Goal: Transaction & Acquisition: Purchase product/service

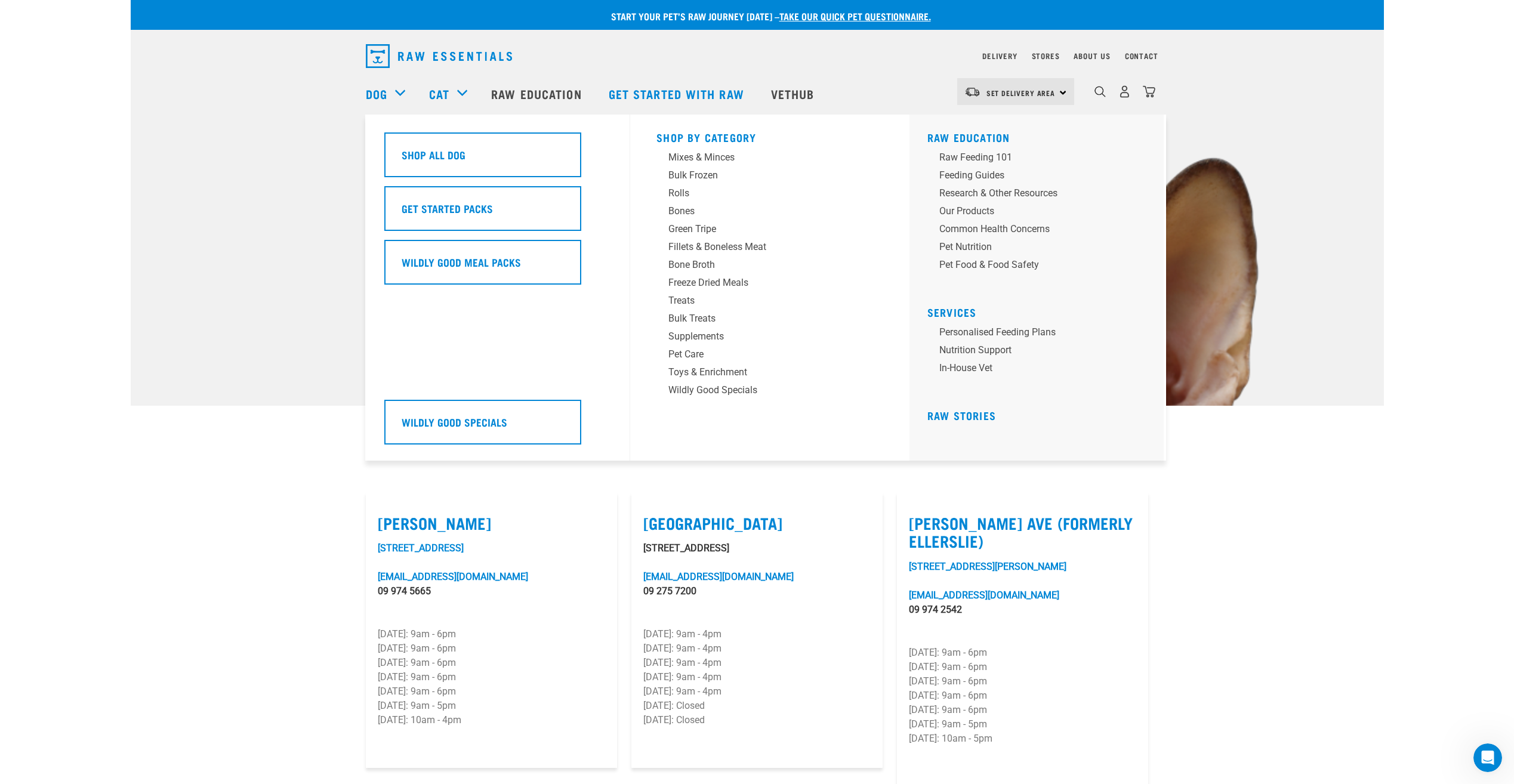
click at [395, 97] on div "Dog" at bounding box center [392, 93] width 52 height 48
click at [368, 93] on link "Dog" at bounding box center [376, 93] width 21 height 18
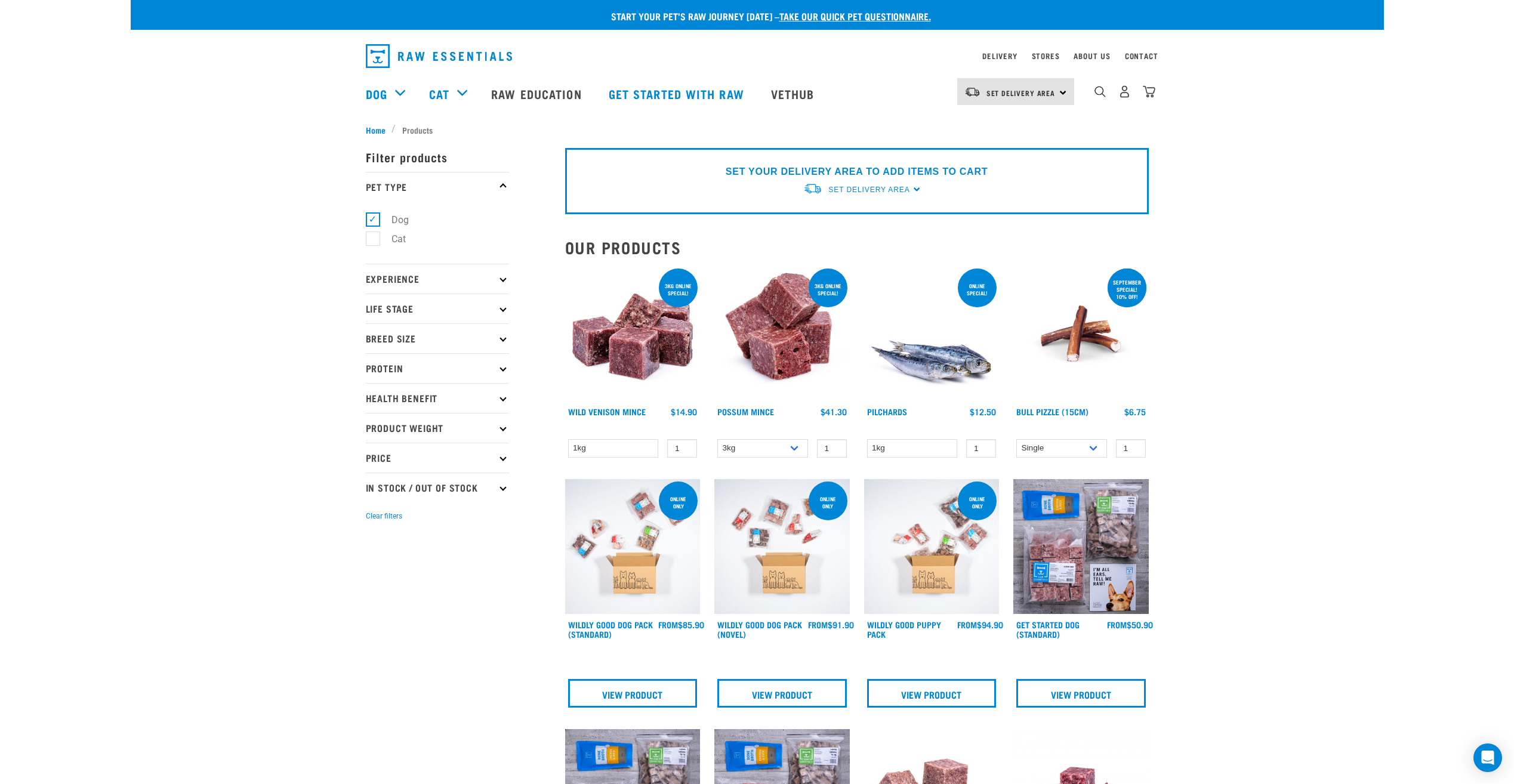
click at [501, 338] on icon at bounding box center [502, 338] width 7 height 7
click at [373, 413] on label "Large Dogs" at bounding box center [409, 410] width 72 height 15
click at [373, 412] on input "Large Dogs" at bounding box center [370, 408] width 8 height 8
checkbox input "true"
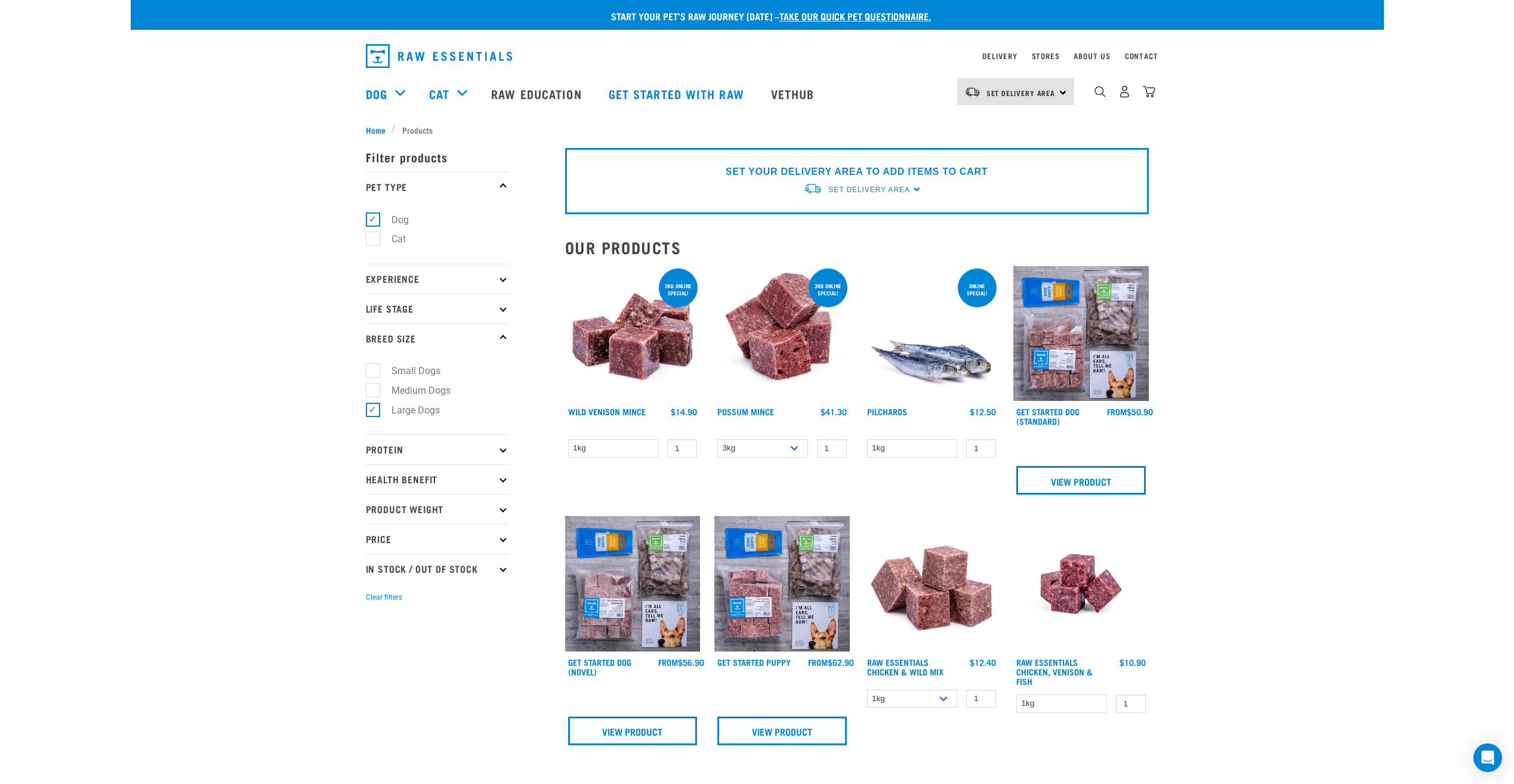
click at [503, 286] on p "Experience" at bounding box center [437, 278] width 144 height 30
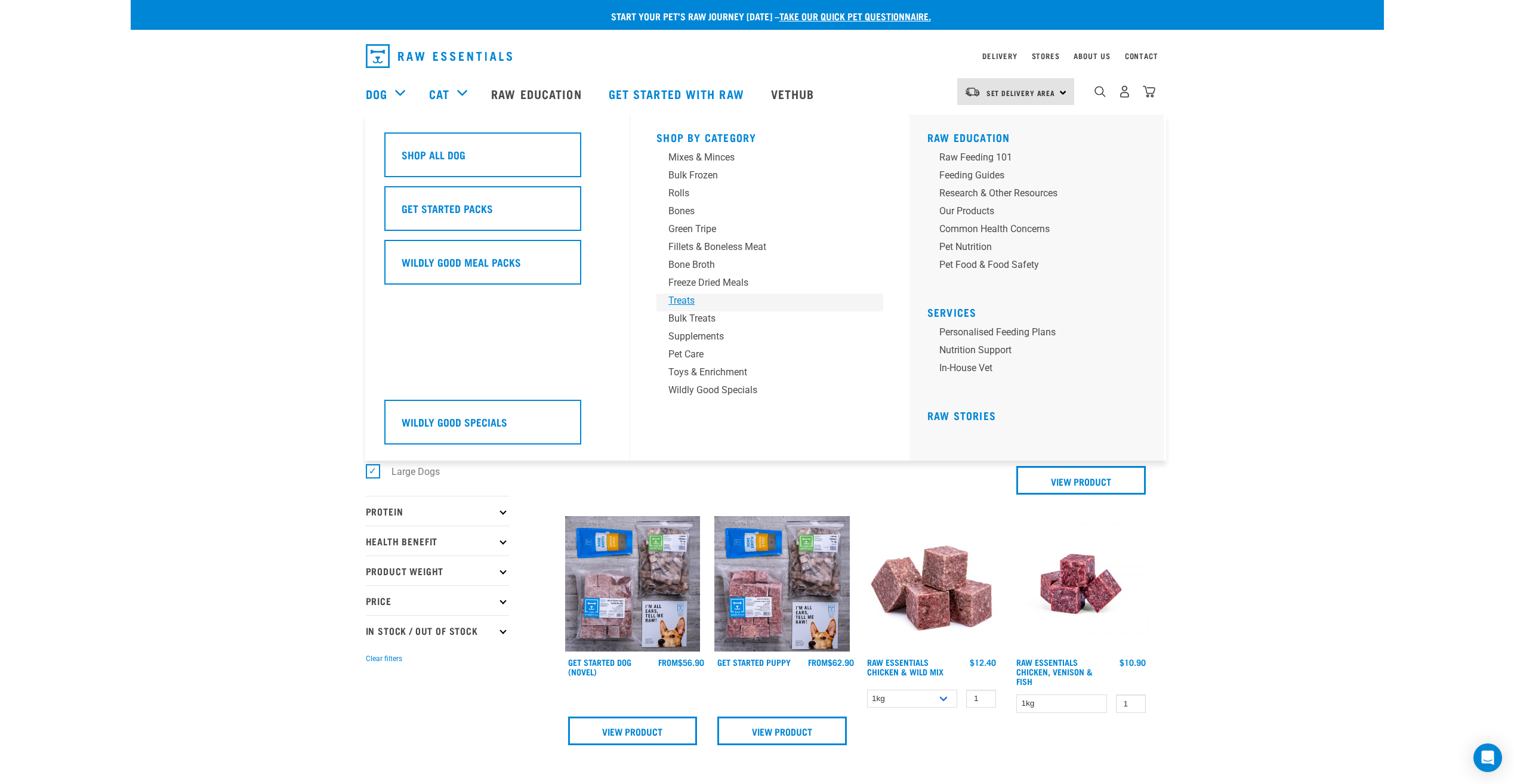
click at [688, 298] on div "Treats" at bounding box center [761, 300] width 186 height 14
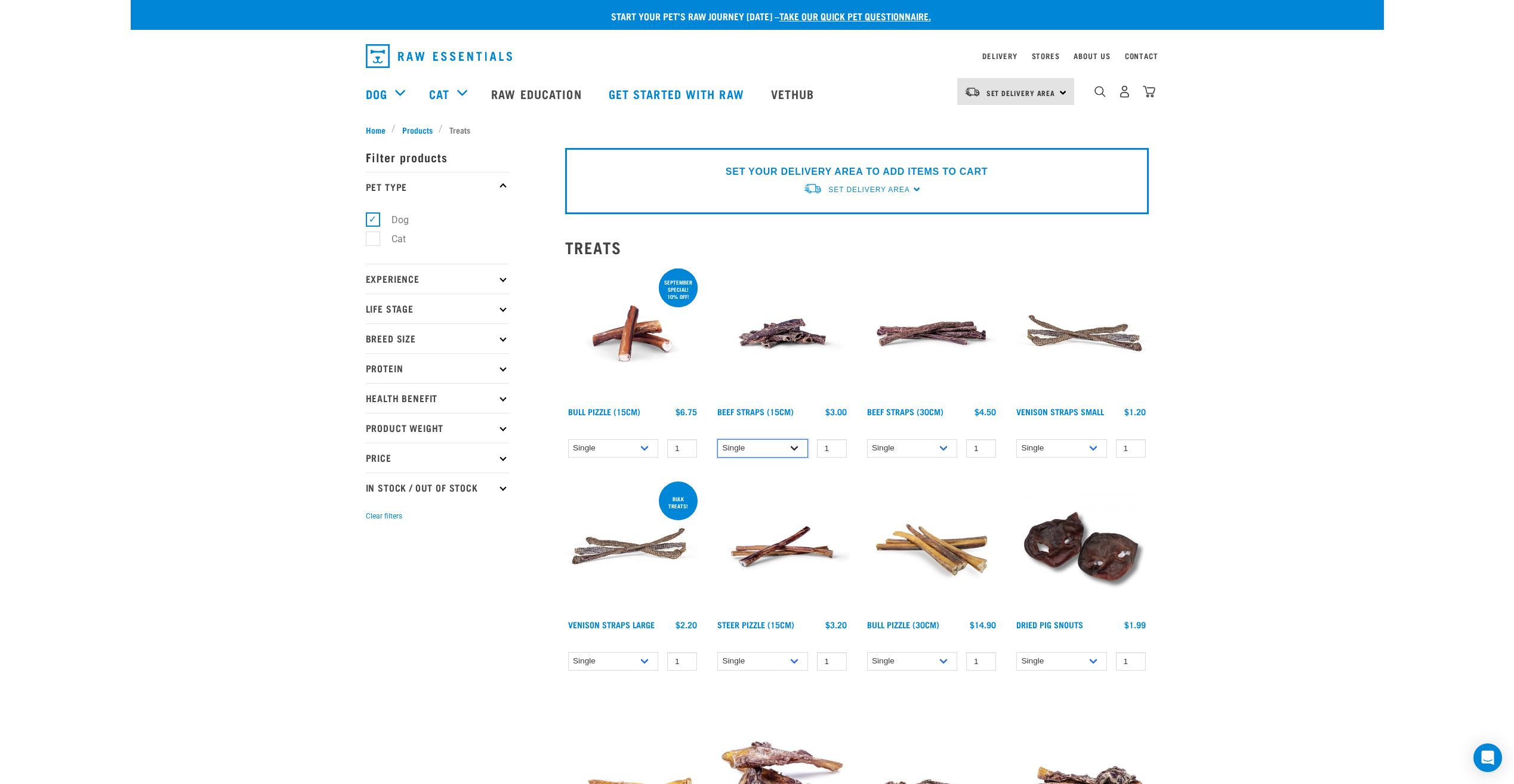
click at [792, 450] on select "Single 6 per pack 25 per pack" at bounding box center [762, 448] width 91 height 18
click at [945, 447] on select "Single 6 per pack 25 per pack" at bounding box center [912, 448] width 91 height 18
click at [867, 439] on select "Single 6 per pack 25 per pack" at bounding box center [912, 448] width 91 height 18
click at [945, 445] on select "Single 6 per pack 25 per pack" at bounding box center [912, 448] width 91 height 18
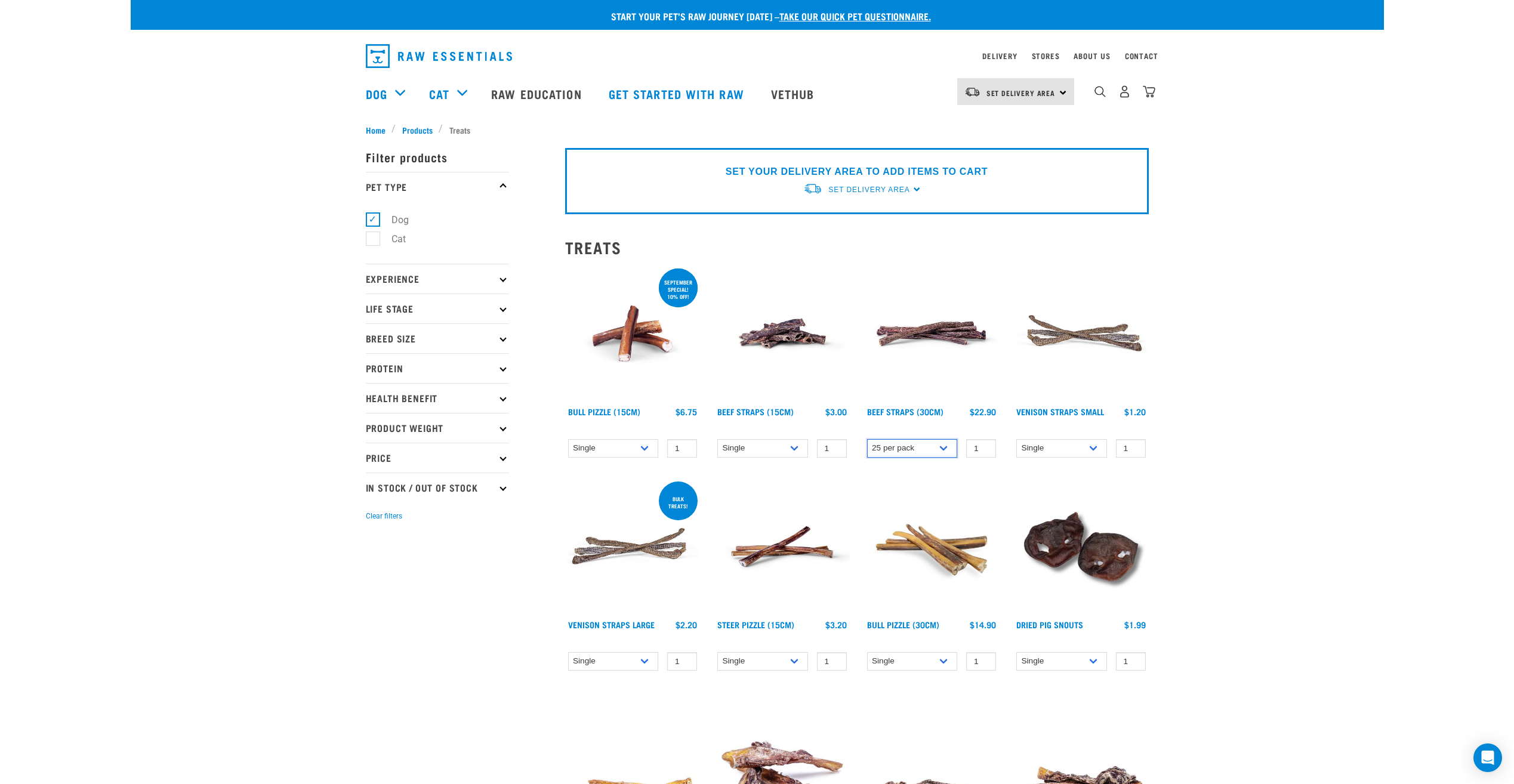
click at [867, 439] on select "Single 6 per pack 25 per pack" at bounding box center [912, 448] width 91 height 18
click at [943, 445] on select "Single 6 per pack 25 per pack" at bounding box center [912, 448] width 91 height 18
select select "689"
click at [867, 439] on select "Single 6 per pack 25 per pack" at bounding box center [912, 448] width 91 height 18
click at [946, 447] on select "Single 6 per pack 25 per pack" at bounding box center [912, 448] width 91 height 18
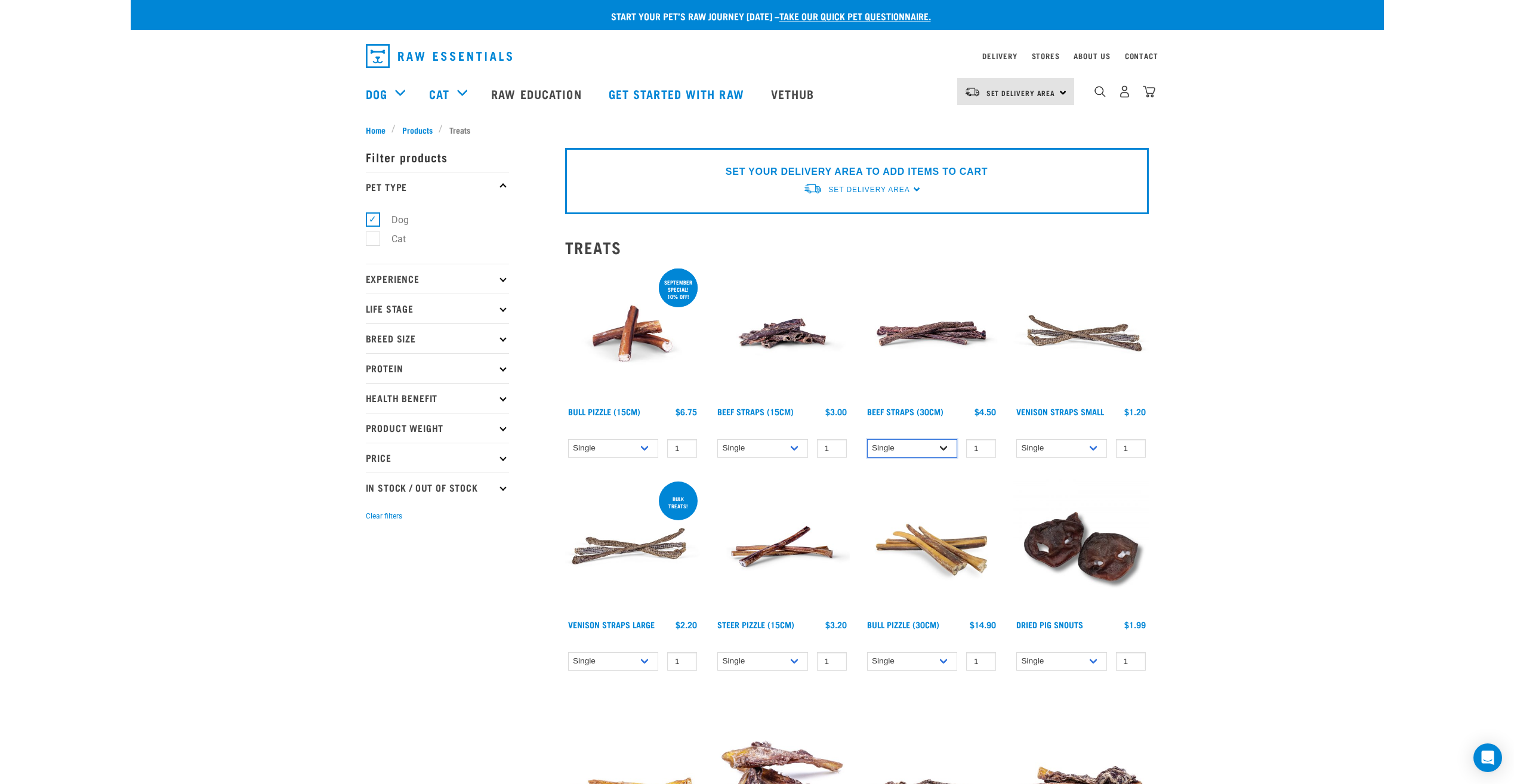
click at [951, 447] on select "Single 6 per pack 25 per pack" at bounding box center [912, 448] width 91 height 18
drag, startPoint x: 985, startPoint y: 442, endPoint x: 965, endPoint y: 448, distance: 20.9
click at [965, 448] on div "1 0 100 0 100 0 100 0 100" at bounding box center [976, 448] width 39 height 18
type input "6"
click at [993, 473] on div "Bull Pizzle (30cm) 1" at bounding box center [932, 578] width 149 height 213
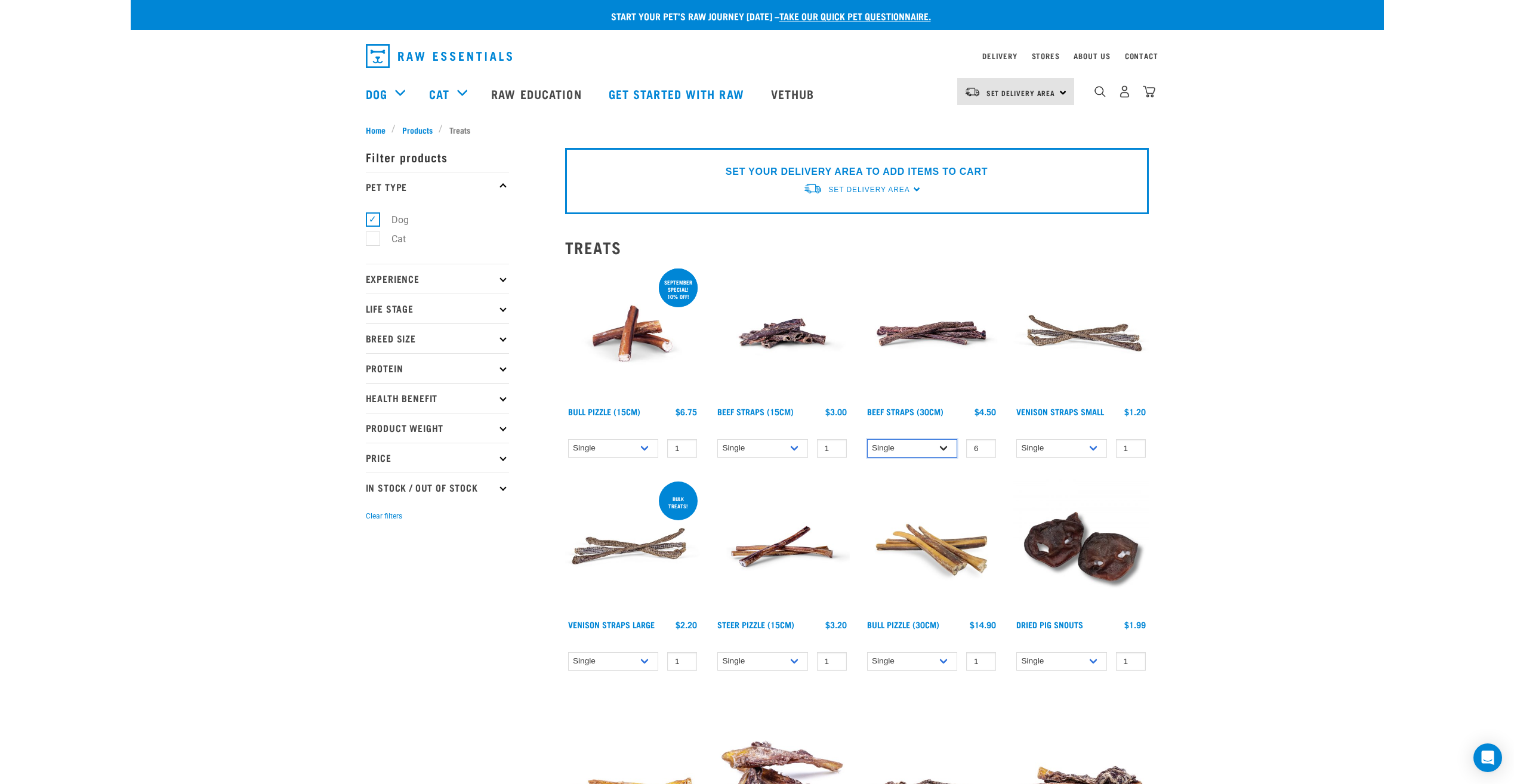
click at [946, 451] on select "Single 6 per pack 25 per pack" at bounding box center [912, 448] width 91 height 18
select select "15446"
click at [867, 439] on select "Single 6 per pack 25 per pack" at bounding box center [912, 448] width 91 height 18
drag, startPoint x: 980, startPoint y: 446, endPoint x: 973, endPoint y: 448, distance: 7.3
type input "9"
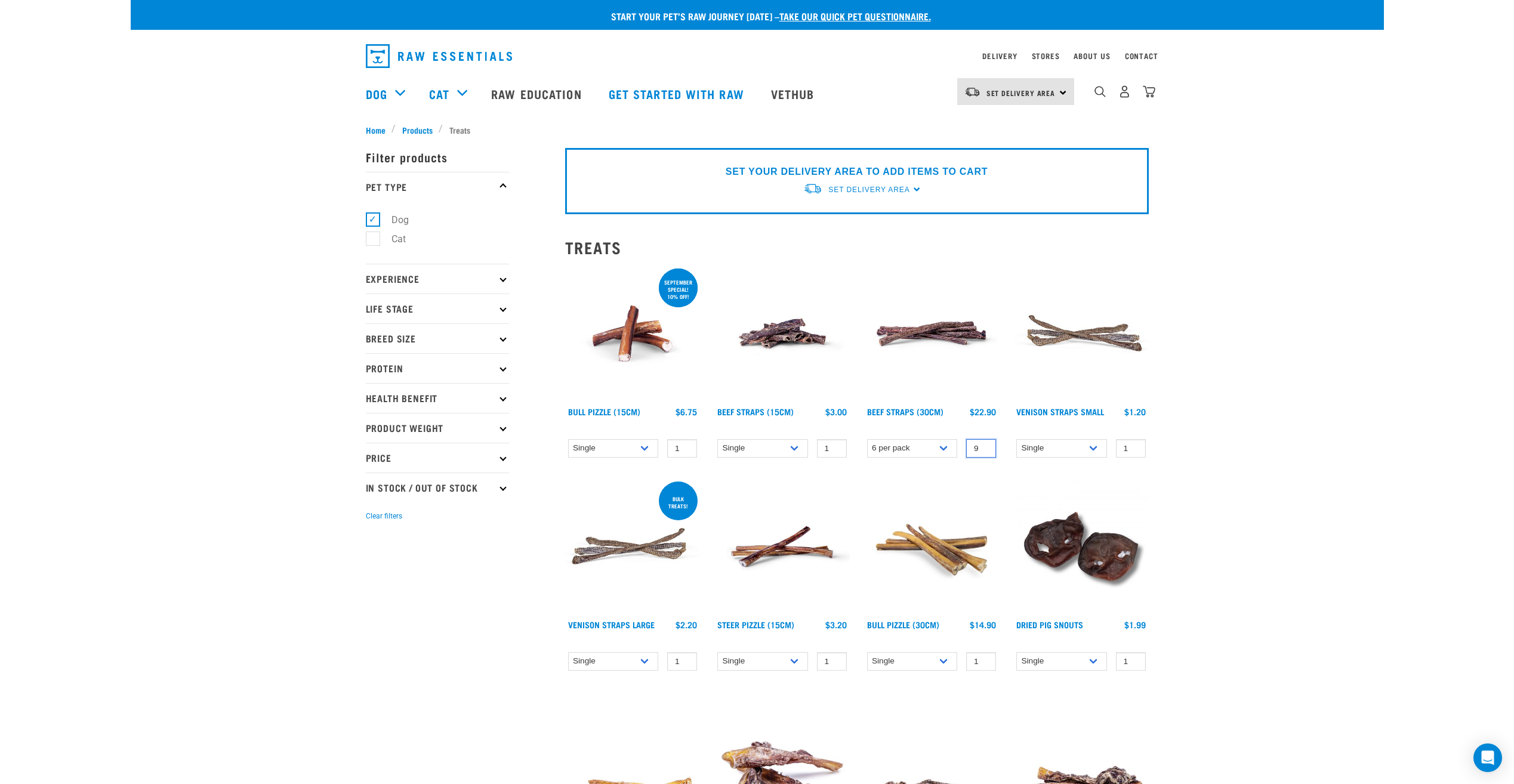
click at [973, 448] on input "9" at bounding box center [981, 448] width 30 height 18
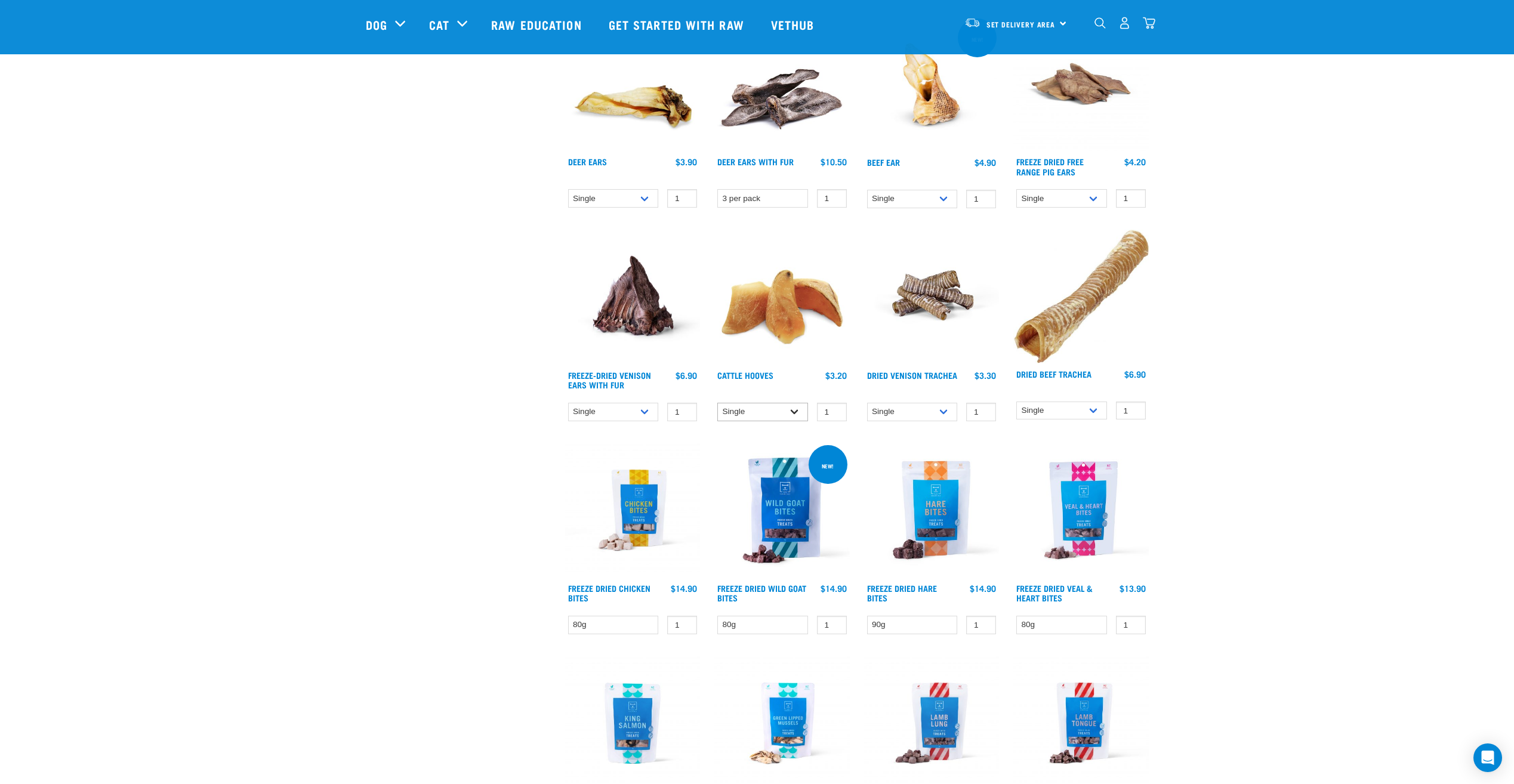
scroll to position [656, 0]
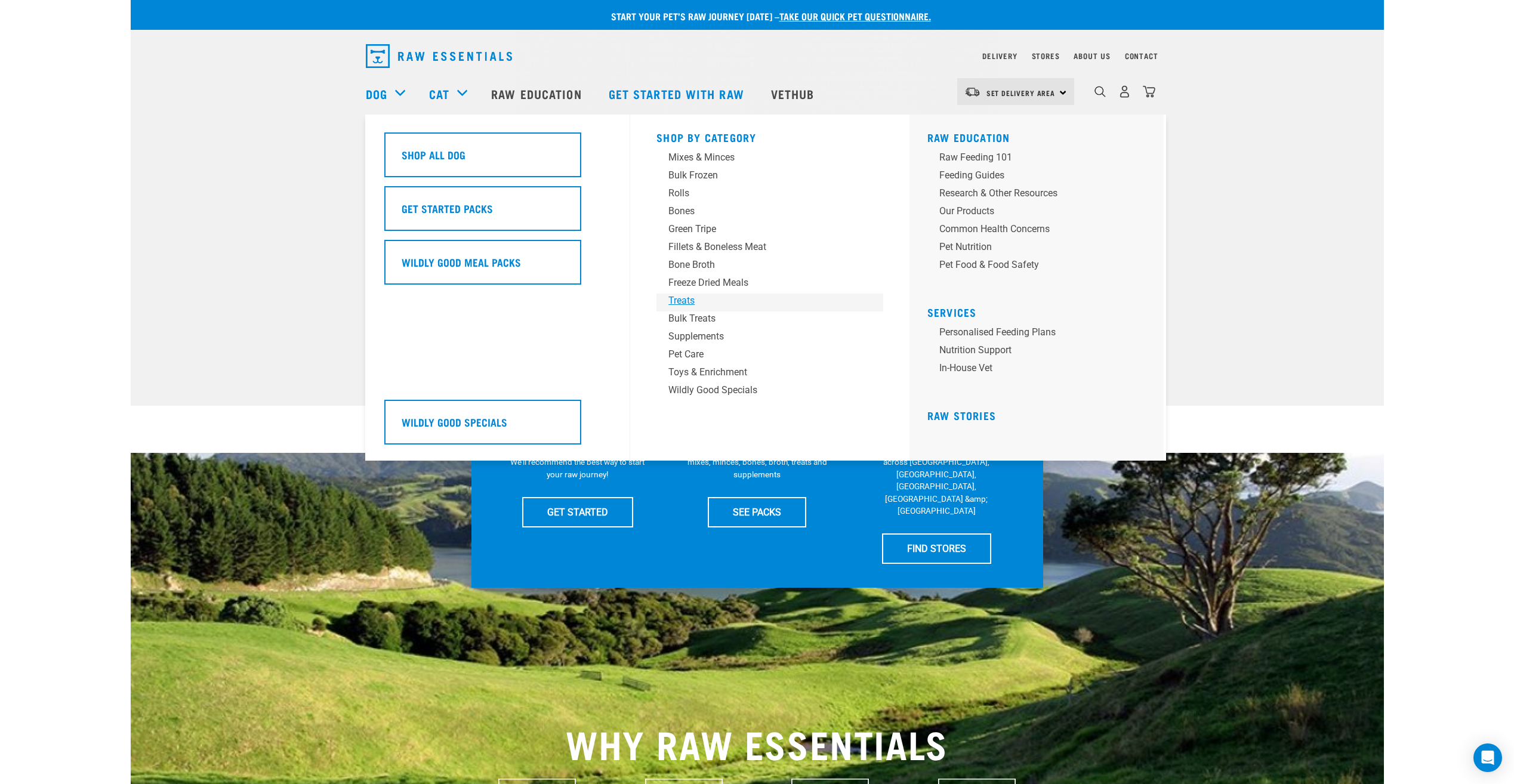
click at [681, 300] on div "Treats" at bounding box center [761, 300] width 186 height 14
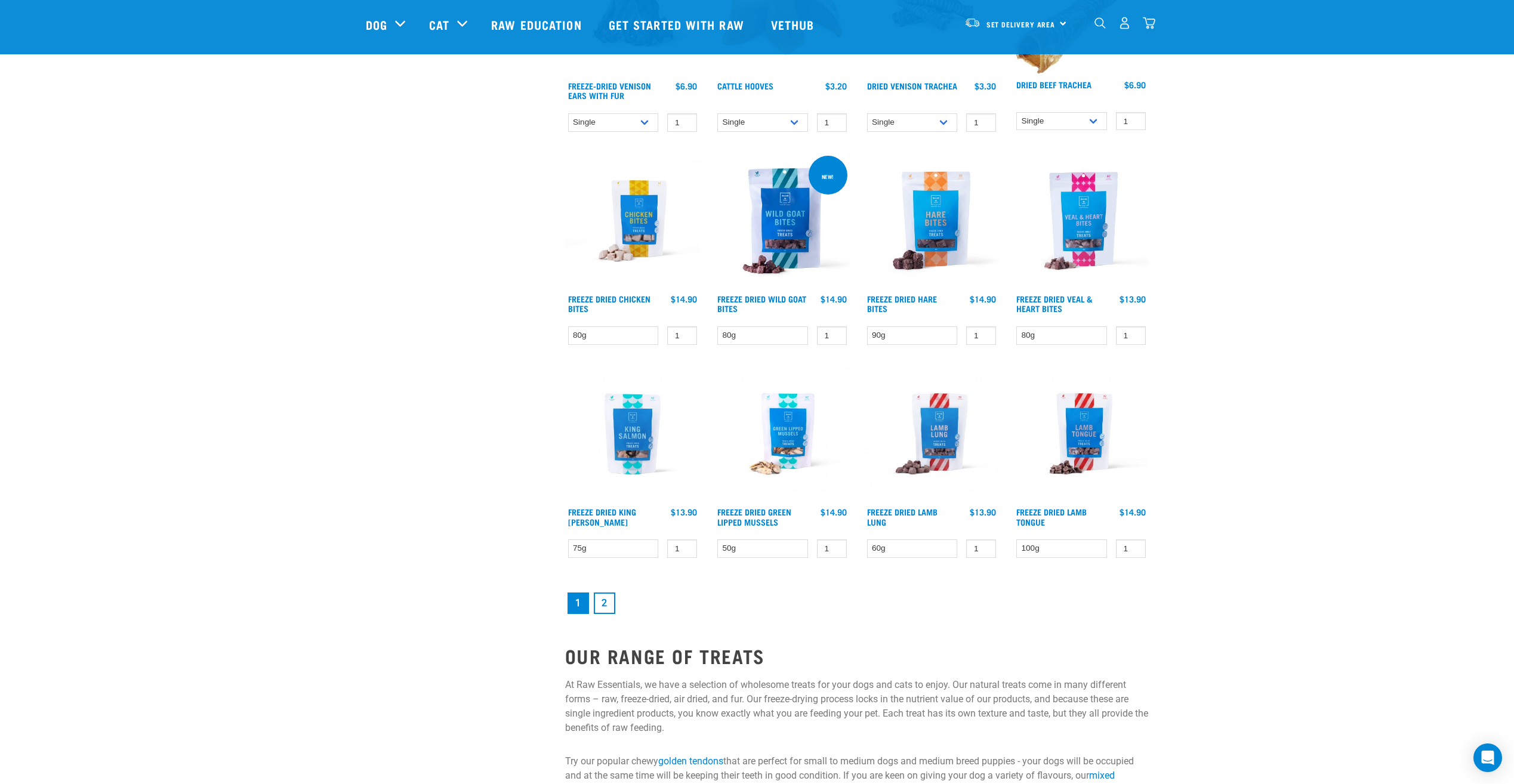
scroll to position [1313, 0]
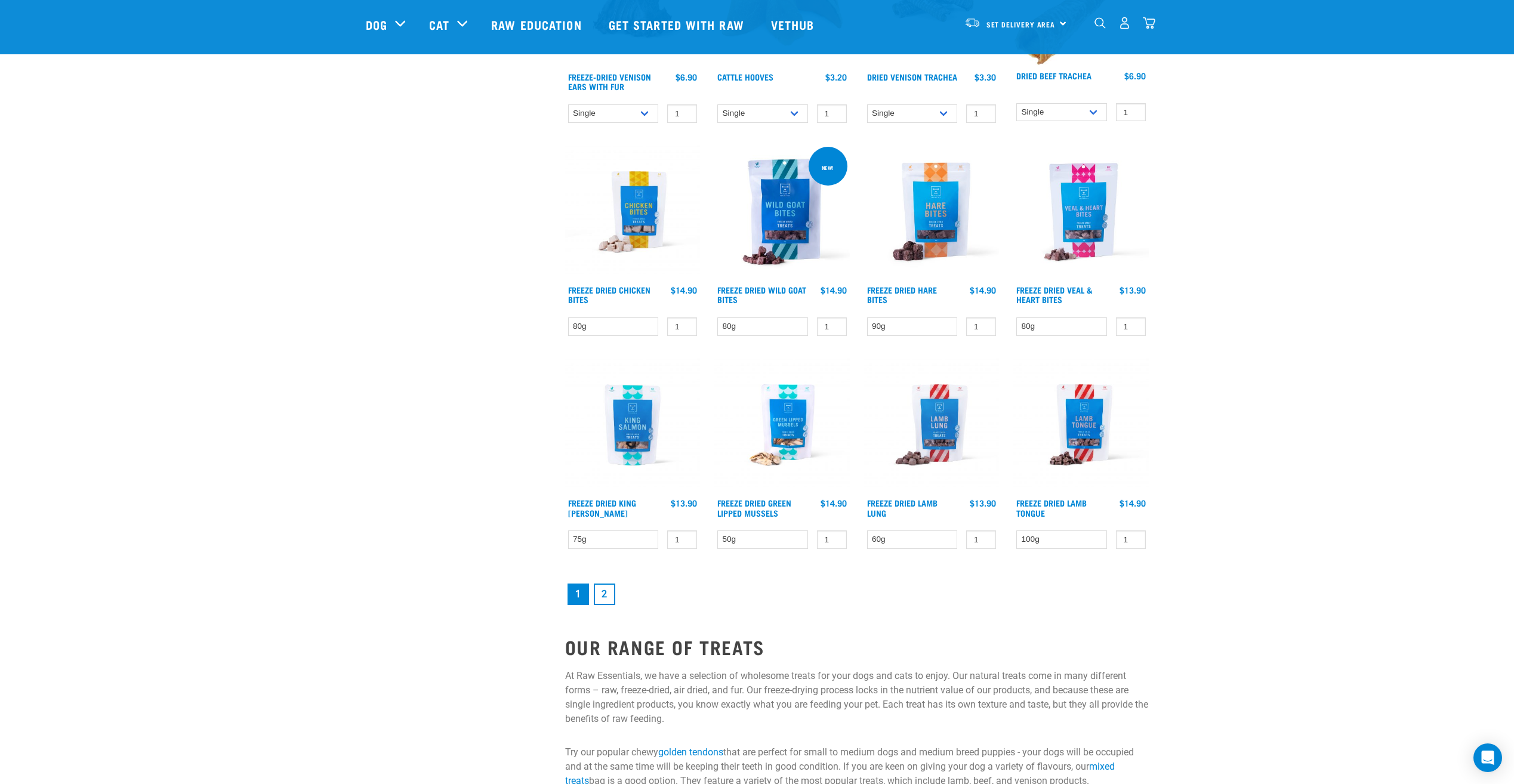
click at [610, 596] on link "2" at bounding box center [604, 594] width 21 height 21
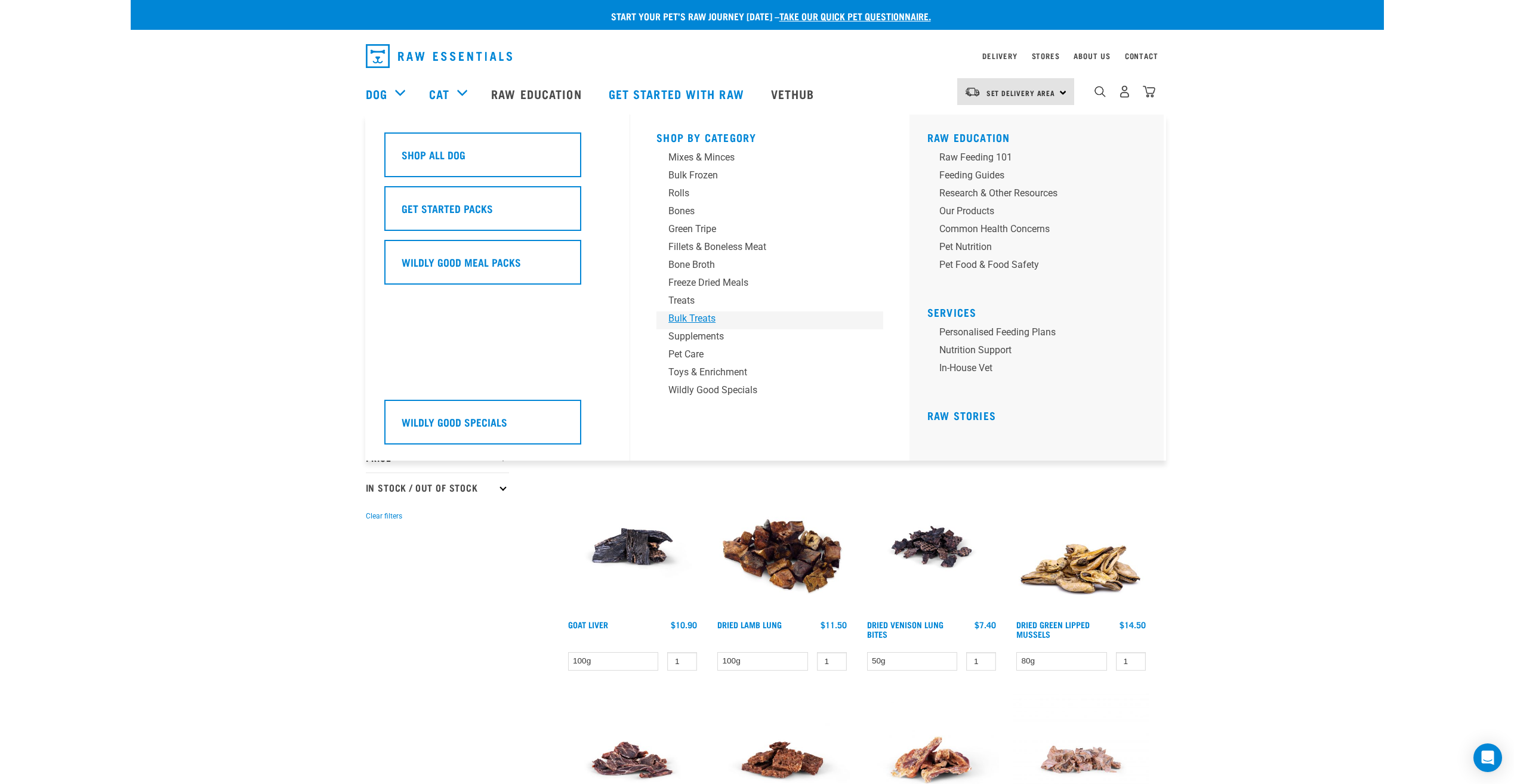
click at [682, 314] on div "Bulk Treats" at bounding box center [761, 318] width 186 height 14
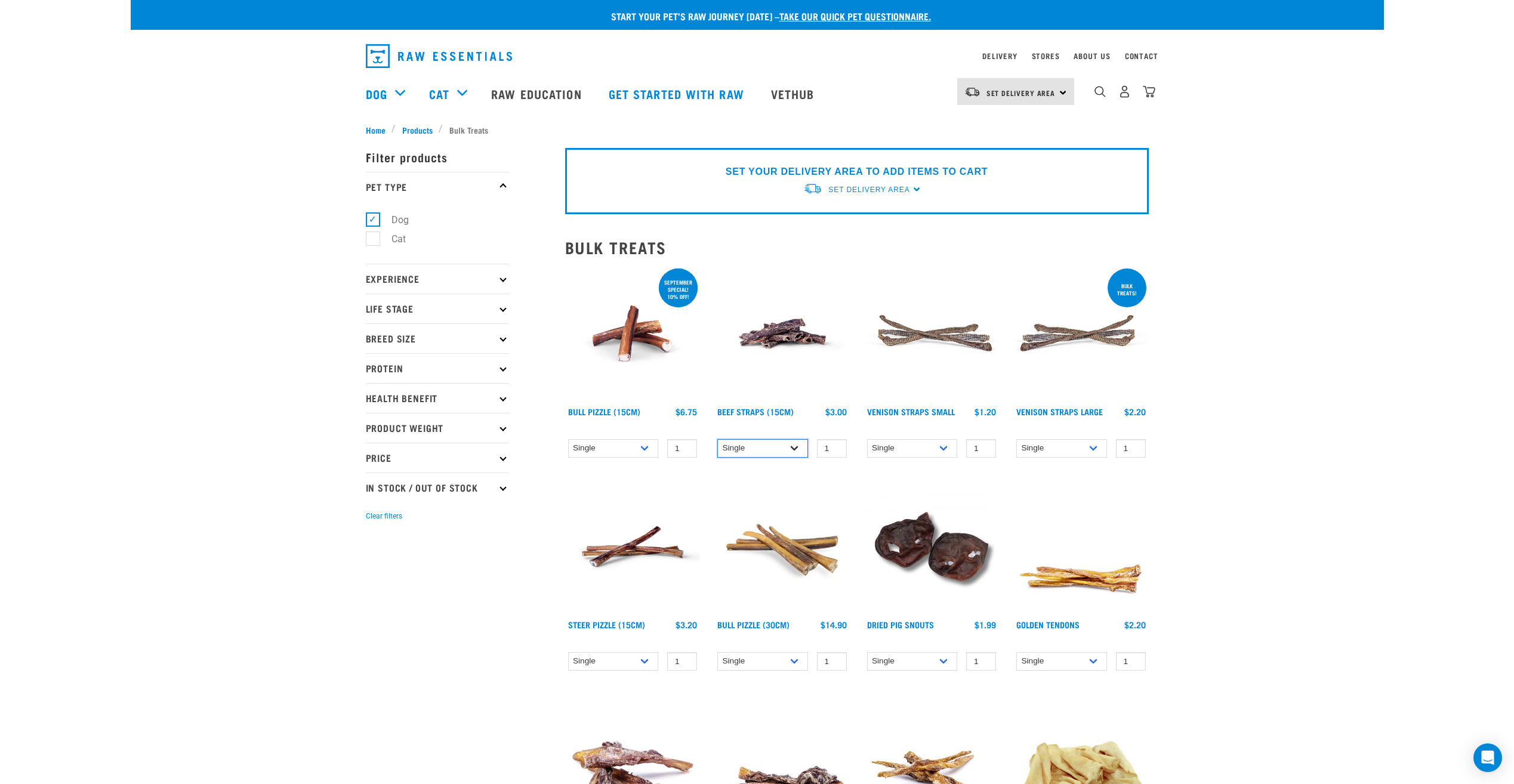
click at [795, 447] on select "Single 6 per pack 25 per pack" at bounding box center [762, 448] width 91 height 18
click at [1184, 439] on div "Start your pet’s raw journey [DATE] – take our quick pet questionnaire. Deliver…" at bounding box center [757, 791] width 1253 height 1581
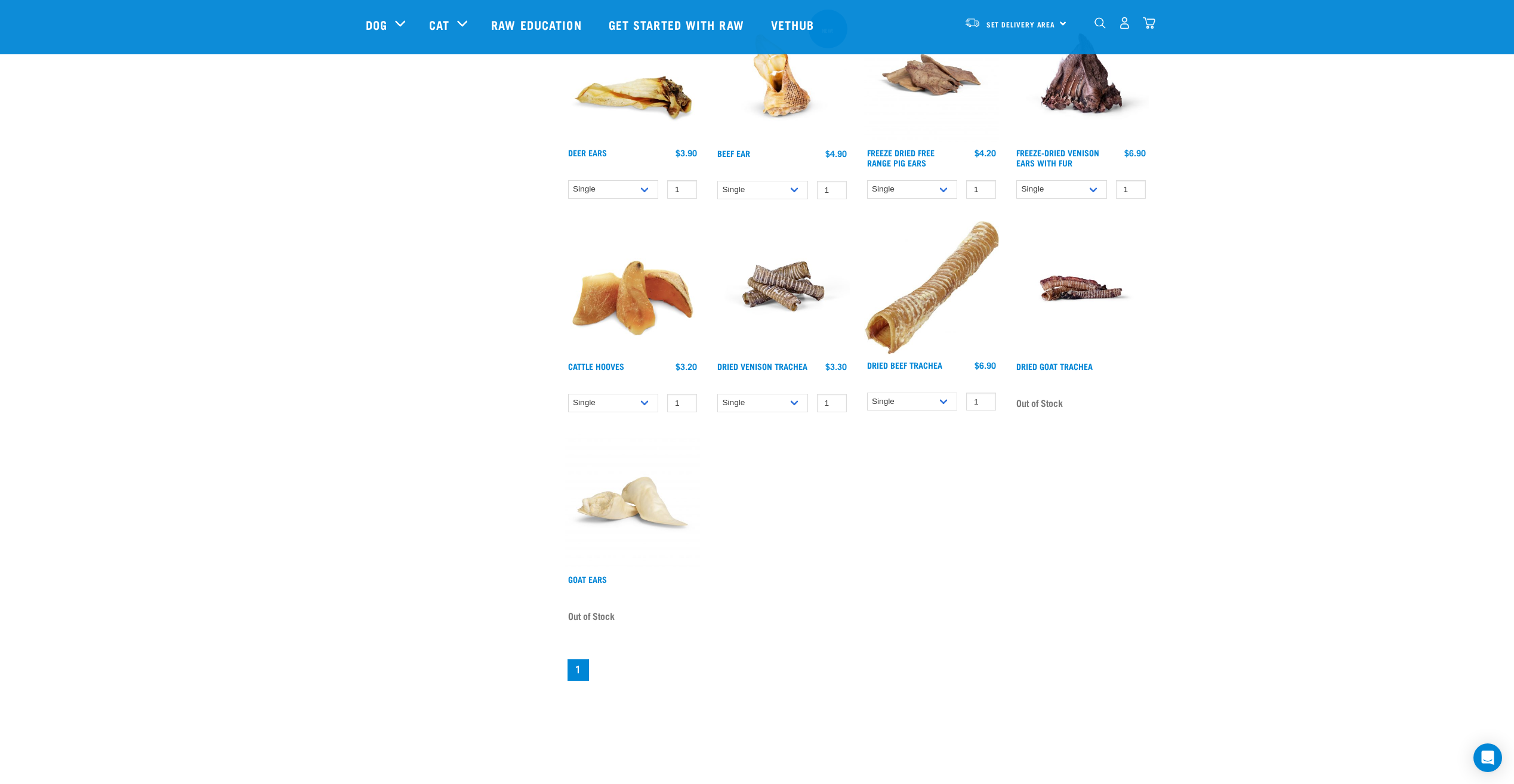
scroll to position [955, 0]
